Goal: Transaction & Acquisition: Subscribe to service/newsletter

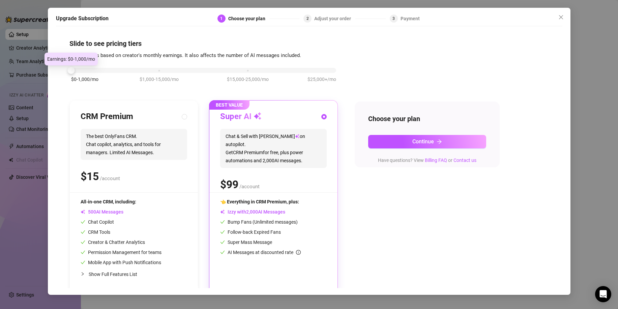
drag, startPoint x: 80, startPoint y: 66, endPoint x: 79, endPoint y: 78, distance: 11.5
click at [71, 70] on div "$0-1,000/mo $1,000-15,000/mo $15,000-25,000/mo $25,000+/mo" at bounding box center [203, 68] width 265 height 4
click at [136, 132] on span "The best OnlyFans CRM. Chat copilot, analytics, and tools for managers. Limited…" at bounding box center [134, 144] width 107 height 31
radio input "true"
radio input "false"
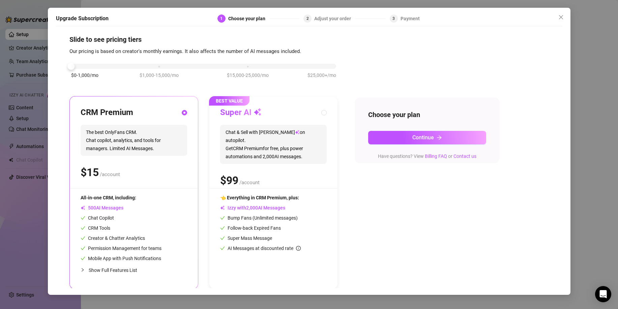
scroll to position [5, 0]
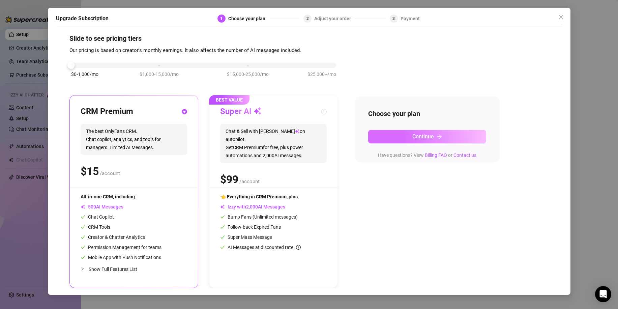
click at [421, 134] on span "Continue" at bounding box center [423, 136] width 22 height 6
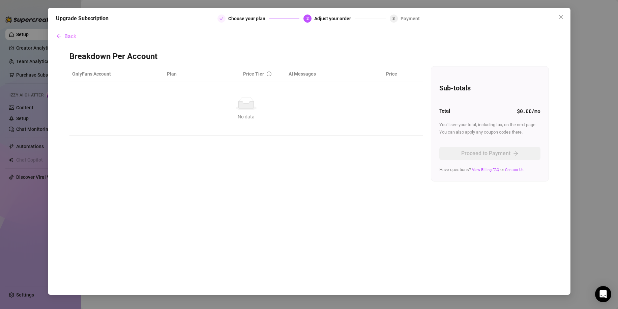
scroll to position [0, 0]
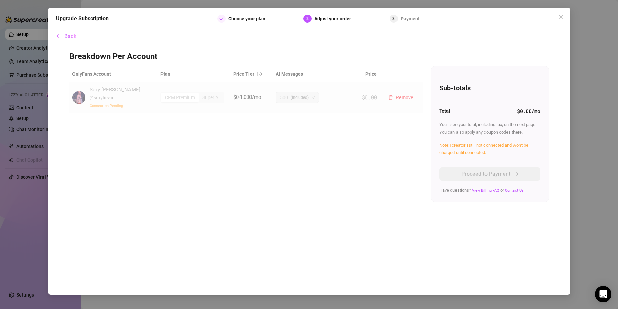
click at [181, 96] on div "CRM Premium" at bounding box center [179, 97] width 37 height 9
click at [564, 15] on span "Close" at bounding box center [561, 16] width 11 height 5
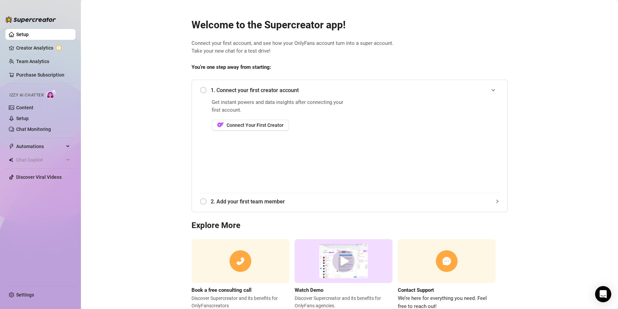
click at [200, 91] on div "1. Connect your first creator account" at bounding box center [349, 90] width 299 height 17
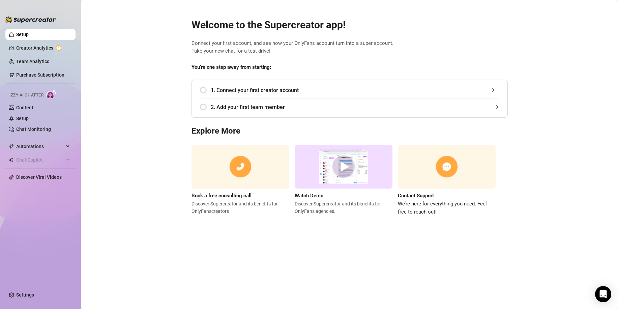
click at [204, 89] on div "1. Connect your first creator account" at bounding box center [349, 90] width 299 height 17
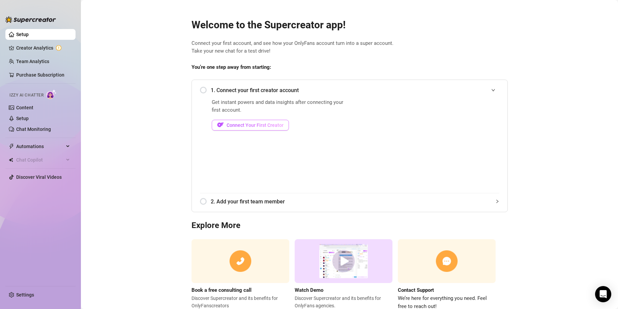
click at [253, 126] on span "Connect Your First Creator" at bounding box center [255, 124] width 57 height 5
click at [255, 129] on button "Connect Your First Creator" at bounding box center [250, 125] width 77 height 11
